Goal: Navigation & Orientation: Find specific page/section

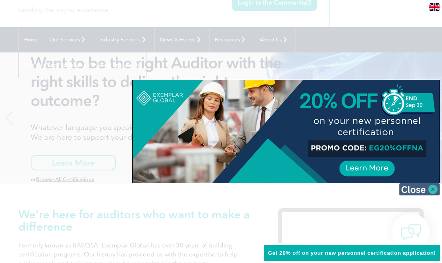
scroll to position [41, 0]
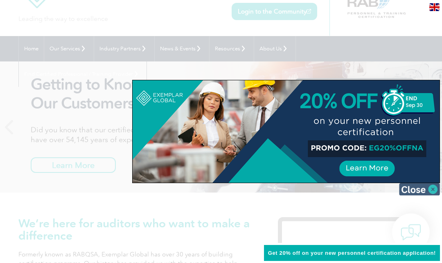
click at [428, 186] on img at bounding box center [419, 189] width 41 height 12
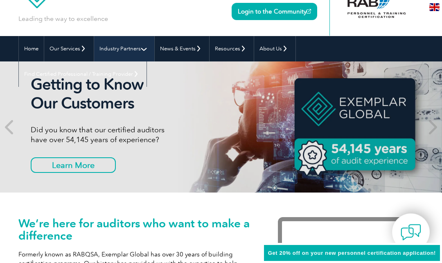
click at [126, 54] on link "Industry Partners" at bounding box center [124, 48] width 60 height 25
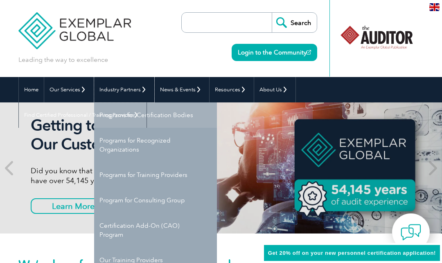
scroll to position [41, 0]
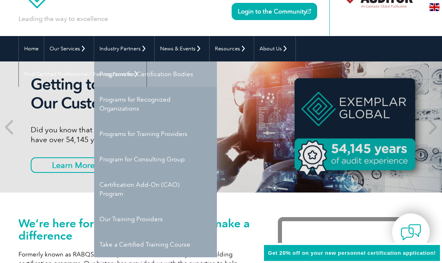
click at [138, 81] on link "Programs for Certification Bodies" at bounding box center [155, 73] width 123 height 25
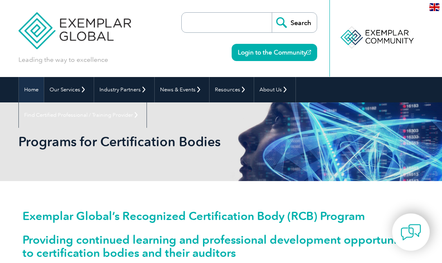
click at [25, 93] on link "Home" at bounding box center [31, 89] width 25 height 25
click at [27, 89] on link "Home" at bounding box center [31, 89] width 25 height 25
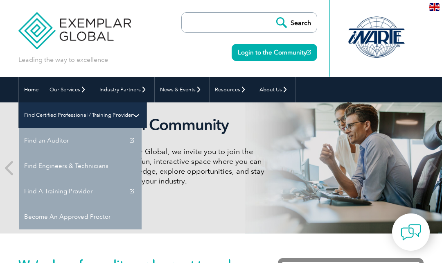
click at [147, 102] on link "Find Certified Professional / Training Provider" at bounding box center [83, 114] width 128 height 25
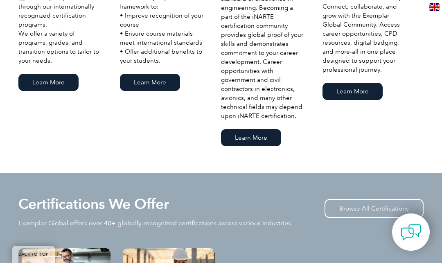
scroll to position [696, 0]
